Goal: Transaction & Acquisition: Purchase product/service

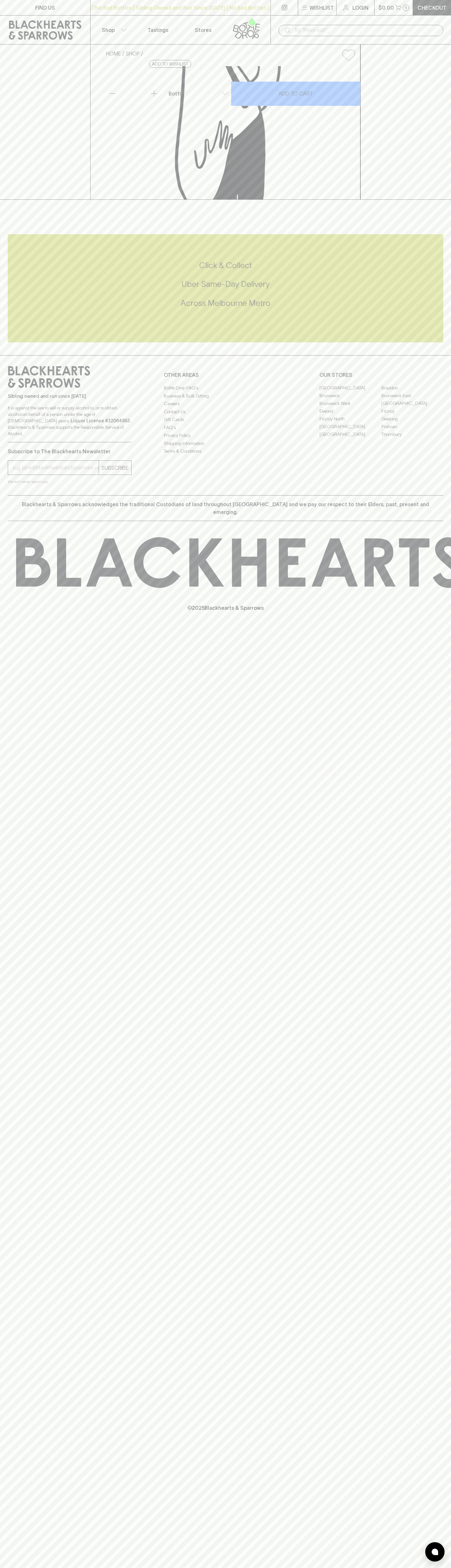
click at [375, 8] on button "$0.00 0" at bounding box center [393, 7] width 38 height 15
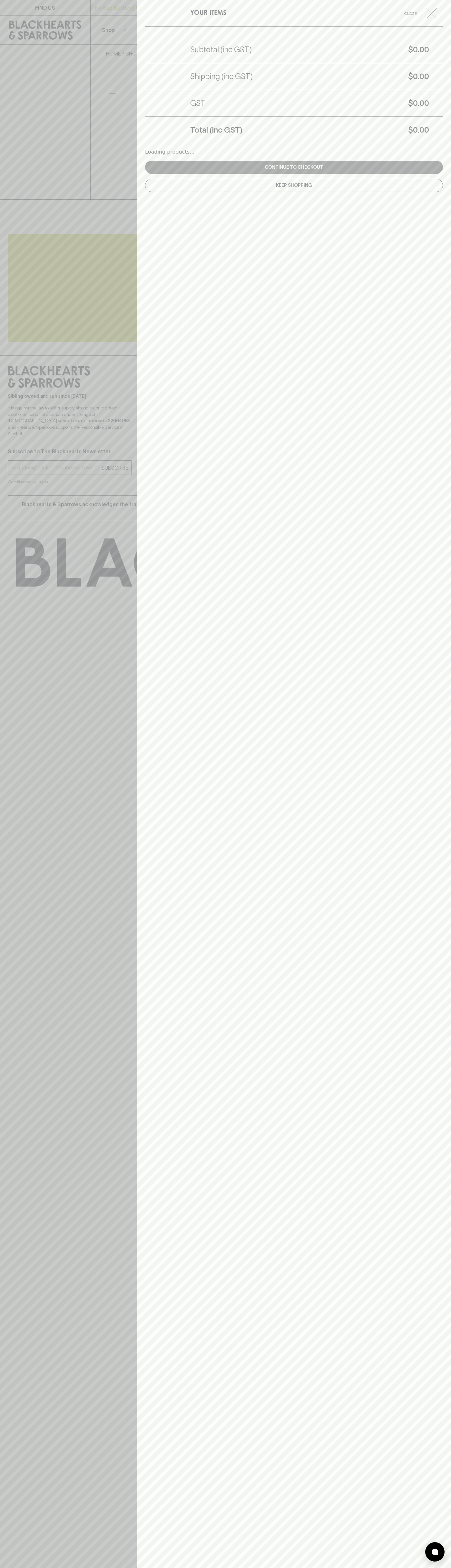
click at [448, 487] on div "YOUR ITEMS Close Subtotal (inc GST) $0.00 Shipping (inc GST) $0.00 GST $0.00 To…" at bounding box center [294, 784] width 314 height 1568
click at [283, 1567] on html "FIND US | No Bad Bottles | Sibling Owned and Run Since [DATE] | No Bad Bottles …" at bounding box center [225, 784] width 451 height 1568
click at [3, 21] on div at bounding box center [225, 784] width 451 height 1568
